Goal: Task Accomplishment & Management: Use online tool/utility

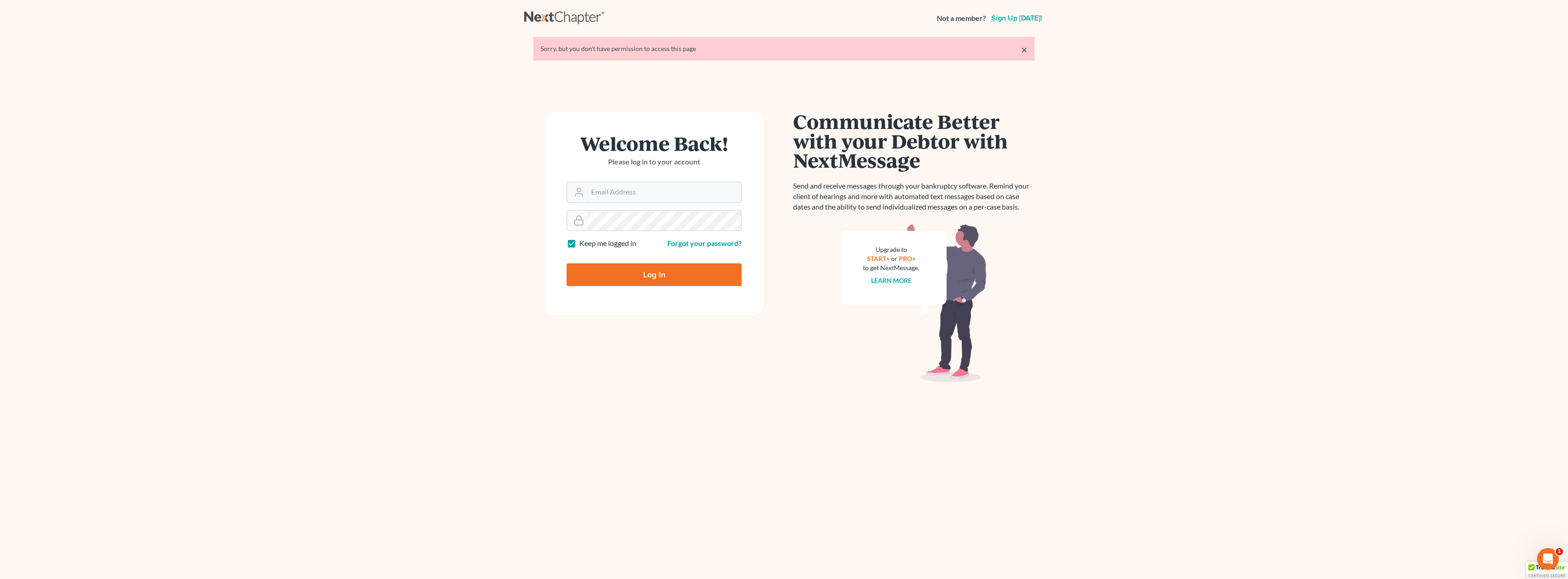
type input "[EMAIL_ADDRESS][DOMAIN_NAME]"
click at [628, 270] on input "Log In" at bounding box center [654, 275] width 175 height 23
type input "Thinking..."
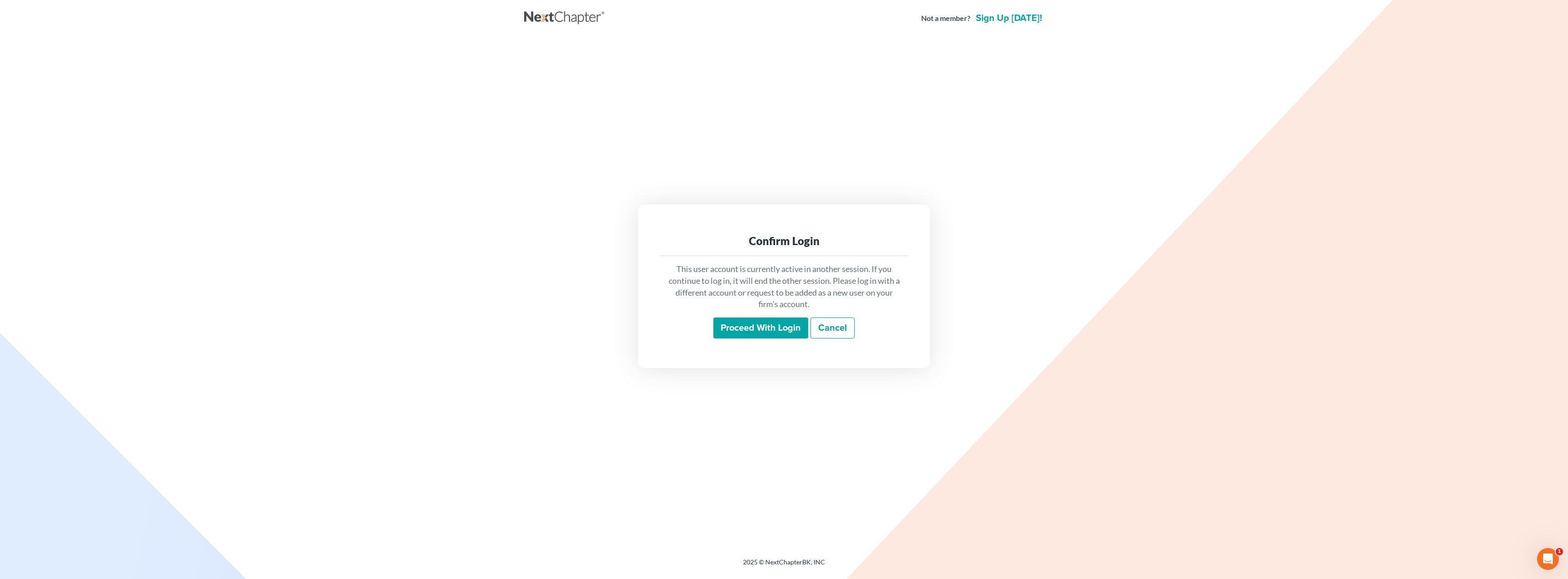
click at [718, 326] on input "Proceed with login" at bounding box center [761, 328] width 95 height 21
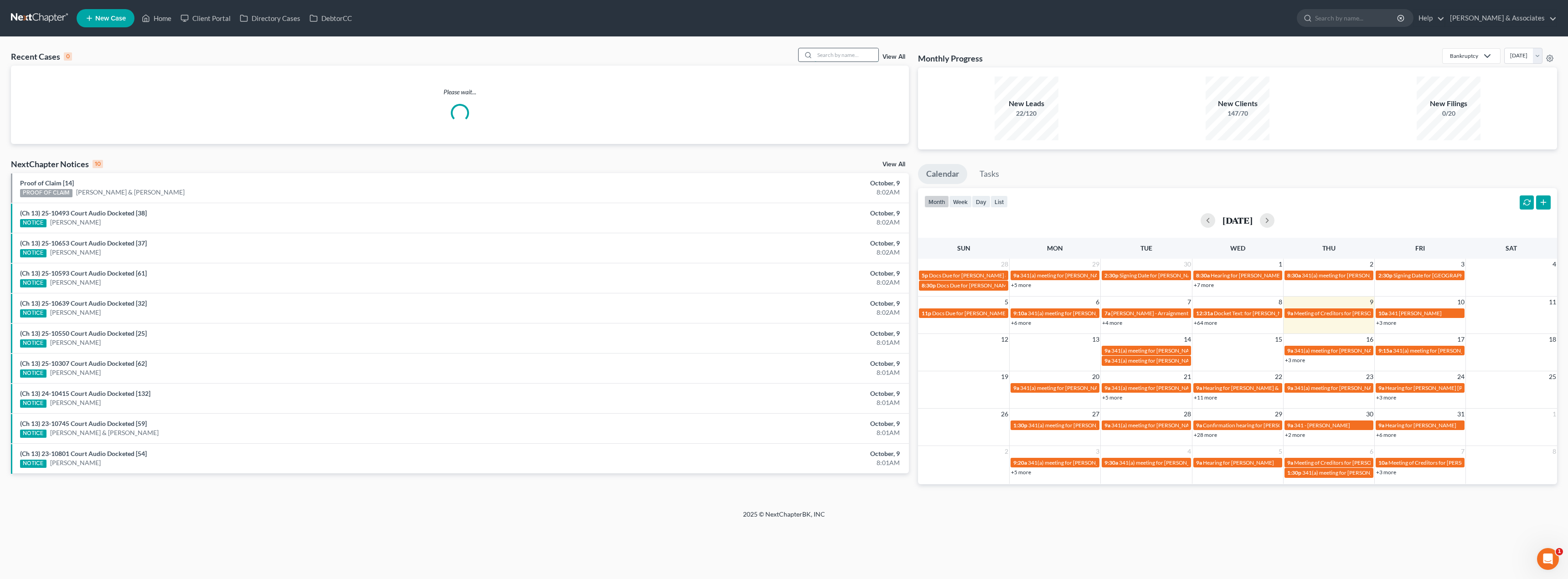
click at [835, 57] on input "search" at bounding box center [847, 55] width 64 height 13
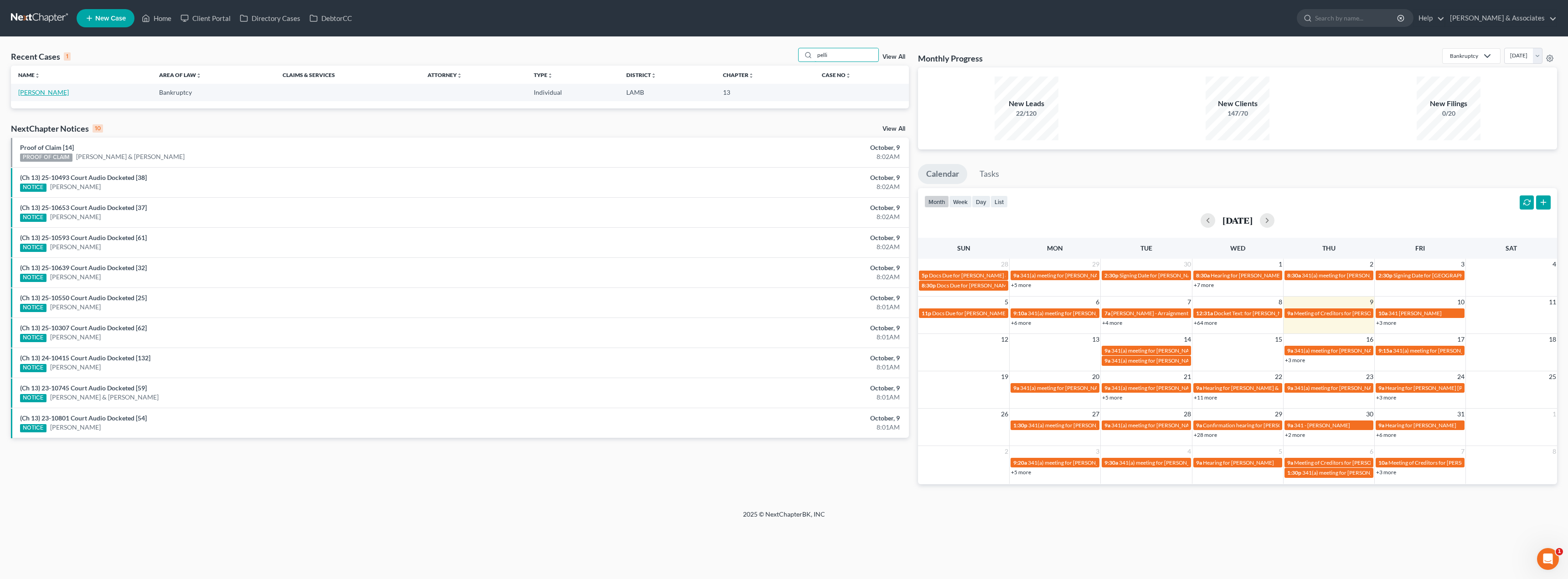
type input "pelli"
click at [55, 91] on link "Pellichet, Calvin" at bounding box center [43, 92] width 51 height 8
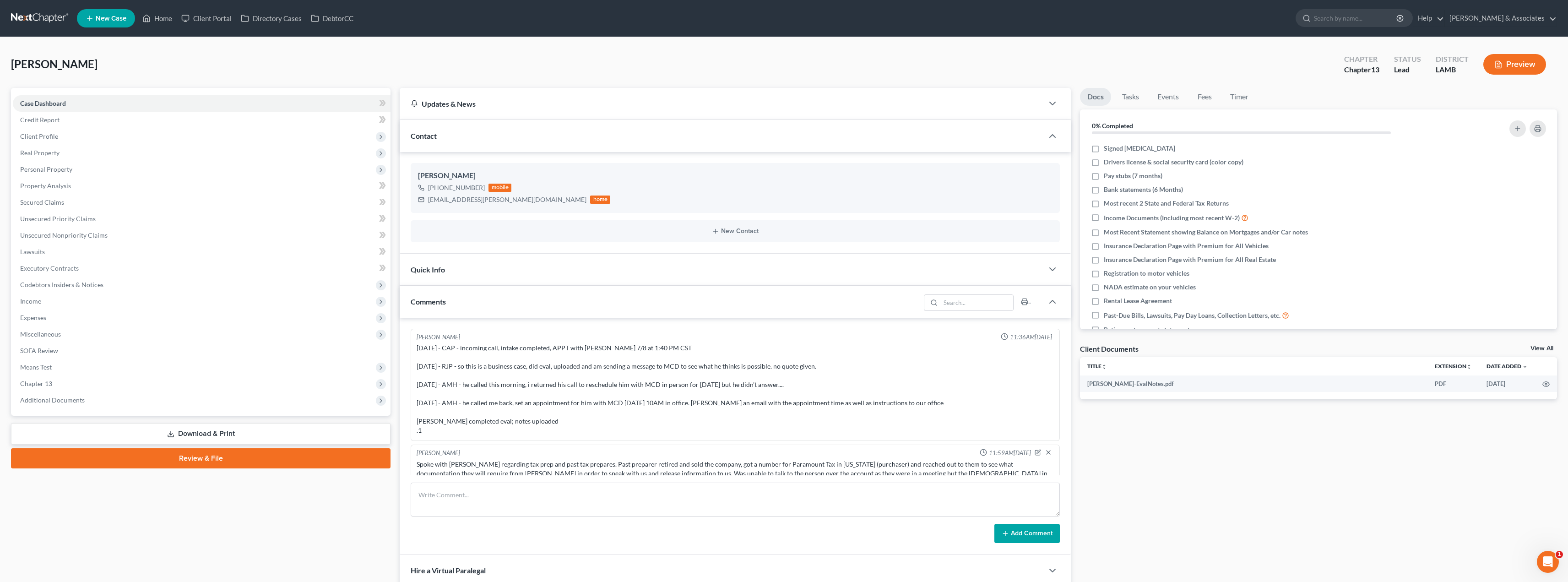
scroll to position [326, 0]
